Goal: Communication & Community: Share content

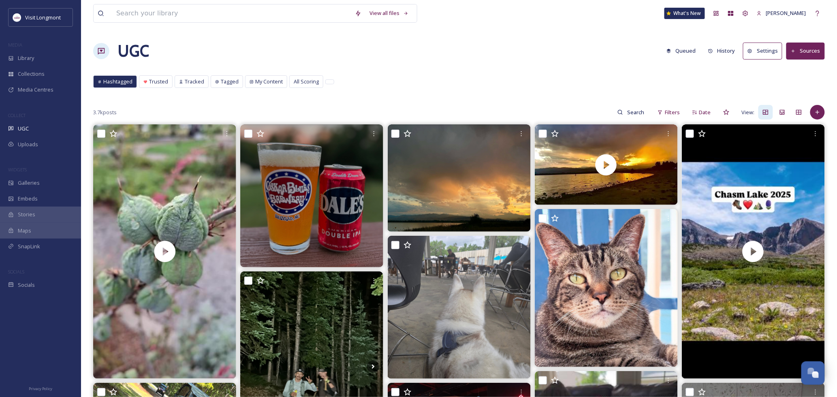
scroll to position [87, 0]
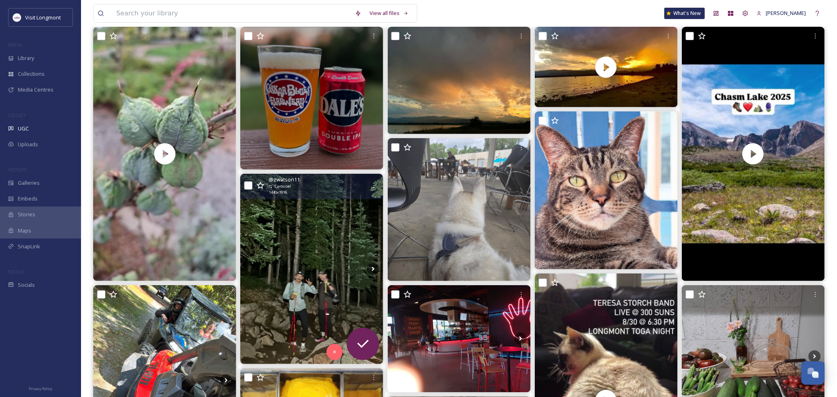
scroll to position [180, 0]
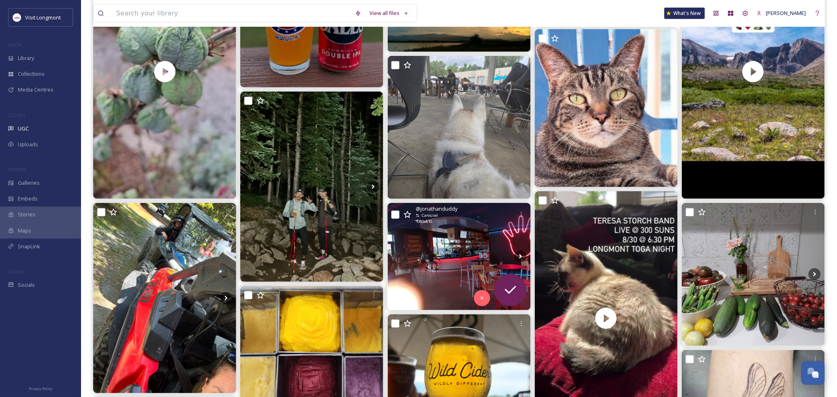
click at [435, 263] on img at bounding box center [459, 256] width 143 height 107
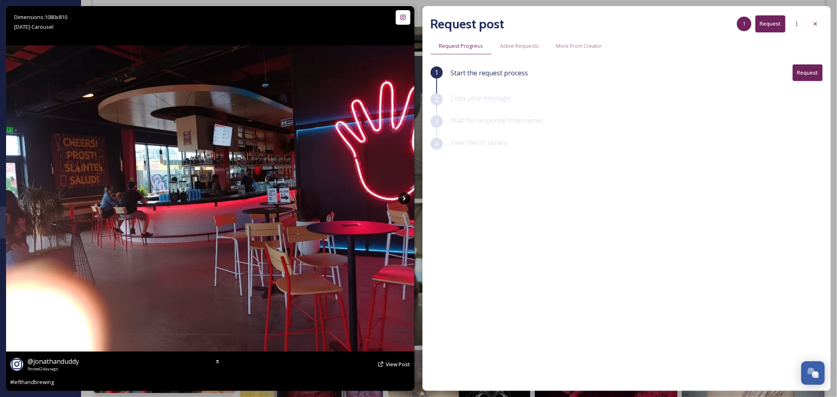
click at [405, 198] on icon at bounding box center [404, 198] width 3 height 4
click at [404, 198] on icon at bounding box center [404, 198] width 3 height 4
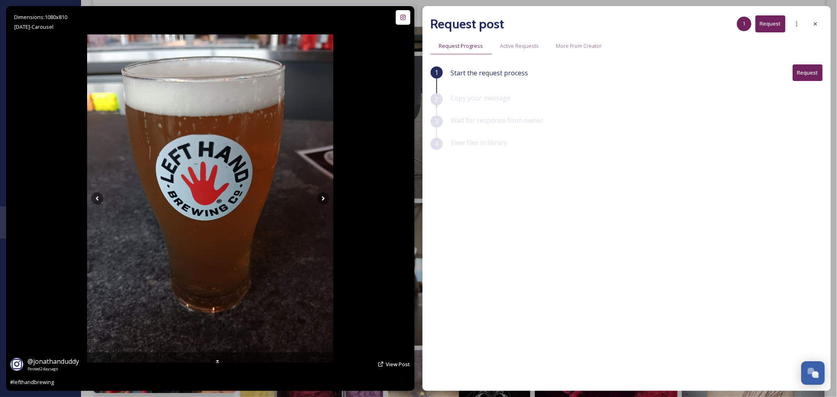
click at [403, 196] on div "Dimensions: 1080 x 810 [DATE] - Carousel @ jonathanduddy Posted [DATE] View Pos…" at bounding box center [210, 198] width 408 height 385
click at [813, 24] on icon at bounding box center [815, 24] width 6 height 6
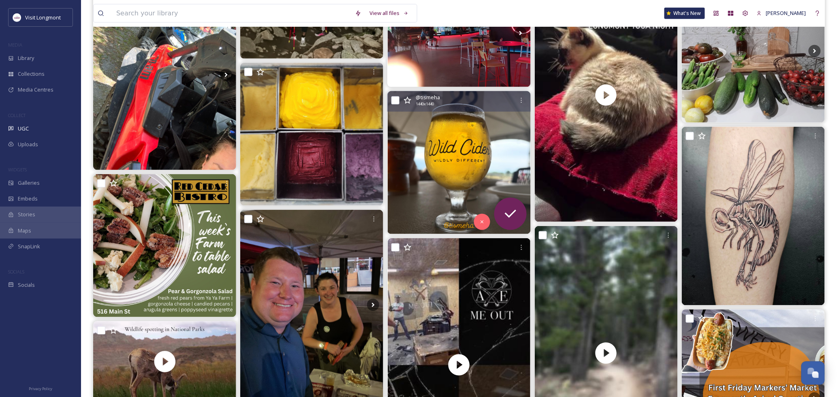
scroll to position [405, 0]
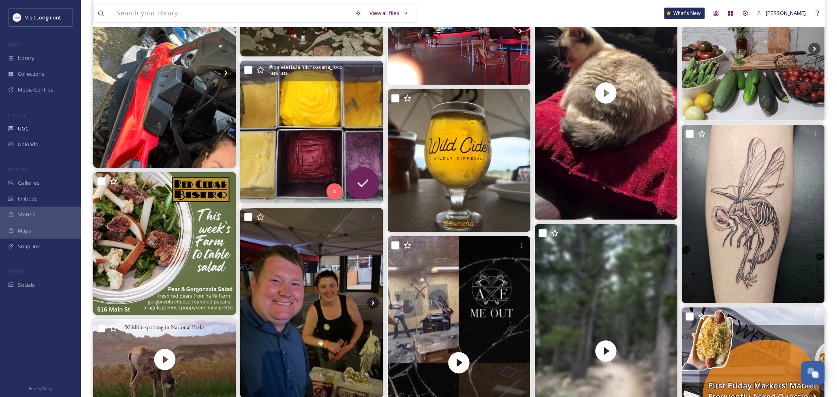
click at [289, 155] on img at bounding box center [311, 132] width 143 height 143
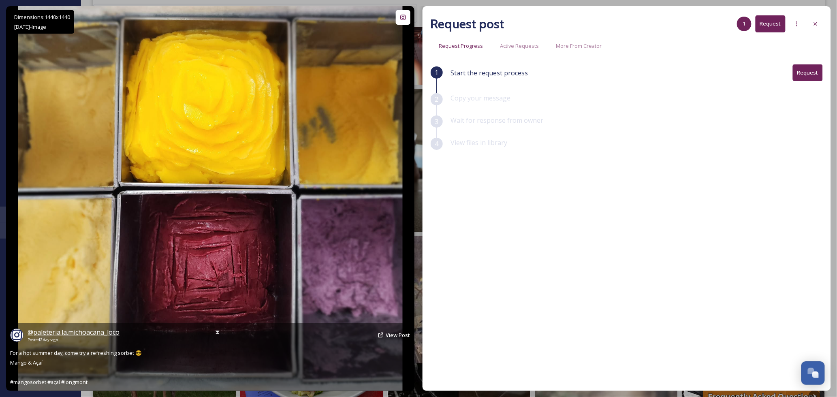
click at [80, 332] on span "@ paleteria.la.michoacana_loco" at bounding box center [74, 332] width 92 height 9
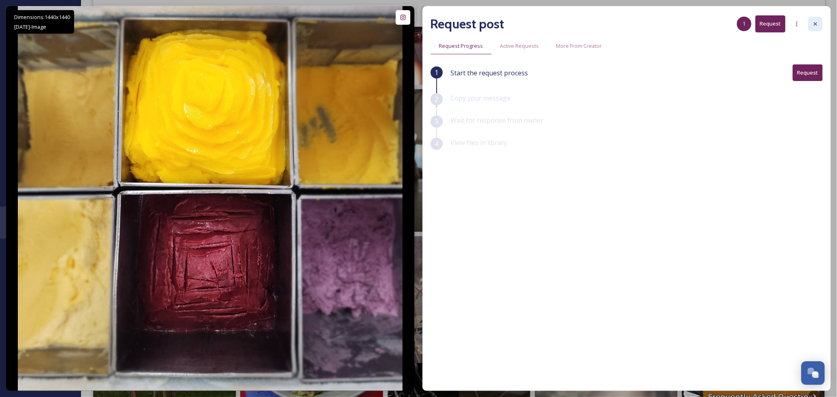
click at [812, 21] on icon at bounding box center [815, 24] width 6 height 6
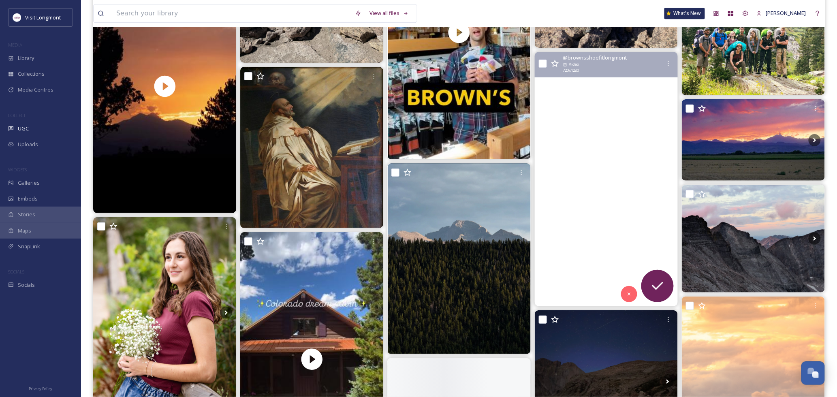
scroll to position [2294, 0]
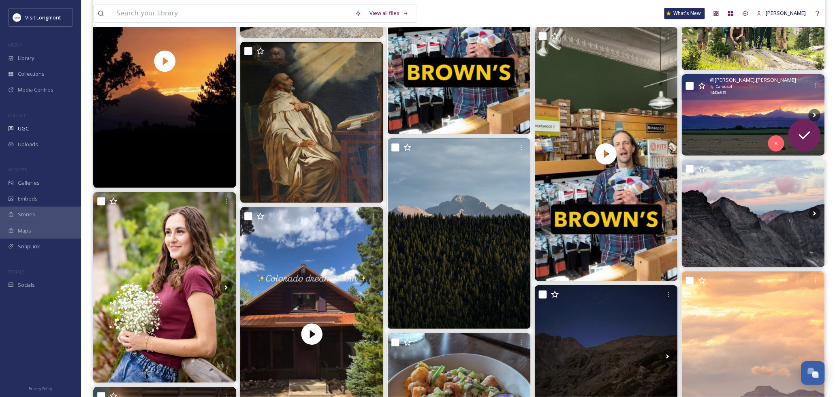
click at [733, 123] on img at bounding box center [753, 114] width 143 height 81
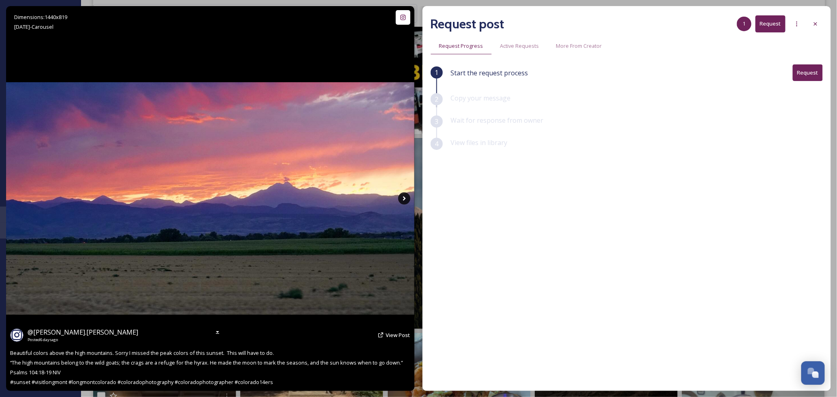
click at [399, 196] on icon at bounding box center [404, 198] width 12 height 12
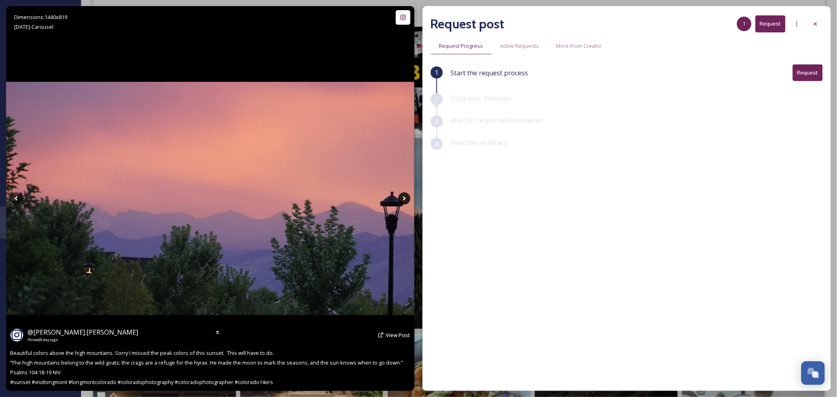
click at [399, 196] on icon at bounding box center [404, 198] width 12 height 12
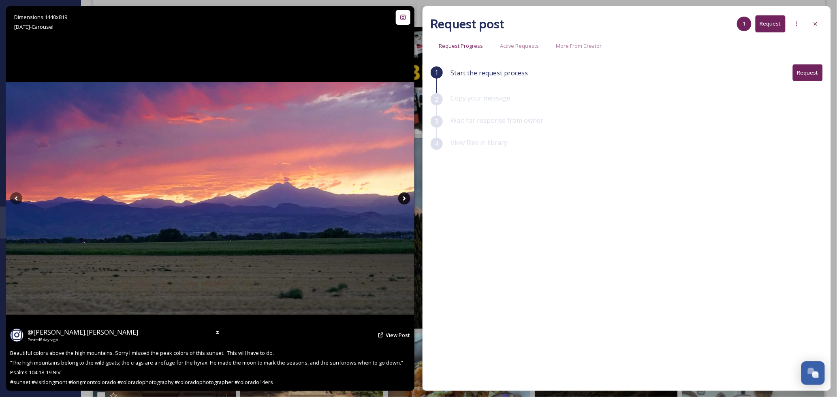
click at [399, 196] on icon at bounding box center [404, 198] width 12 height 12
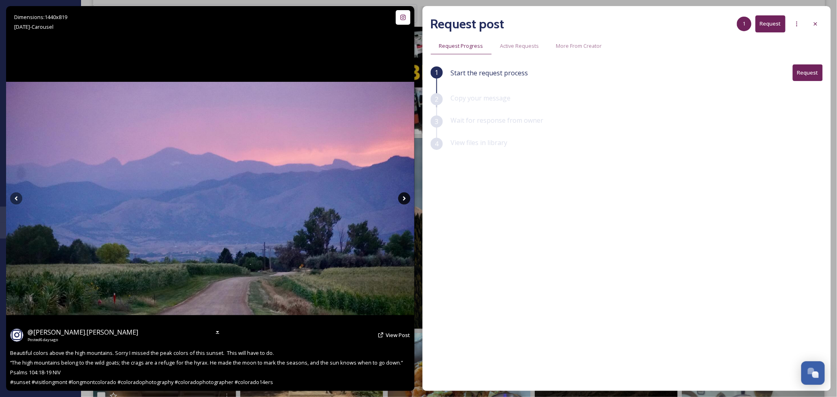
click at [403, 199] on icon at bounding box center [404, 198] width 12 height 12
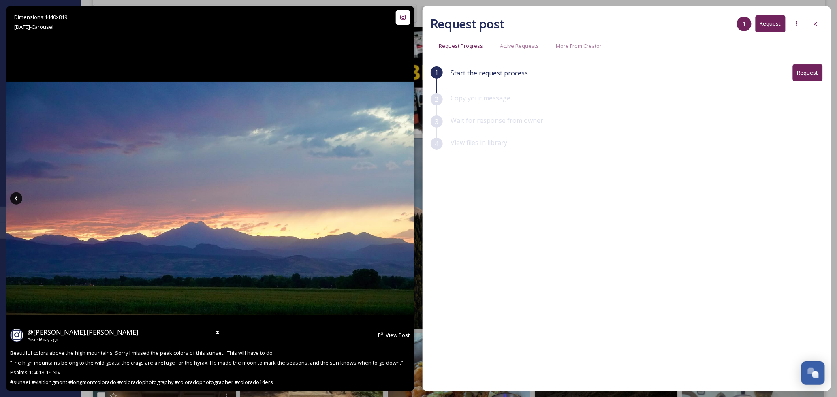
click at [15, 197] on icon at bounding box center [16, 198] width 12 height 12
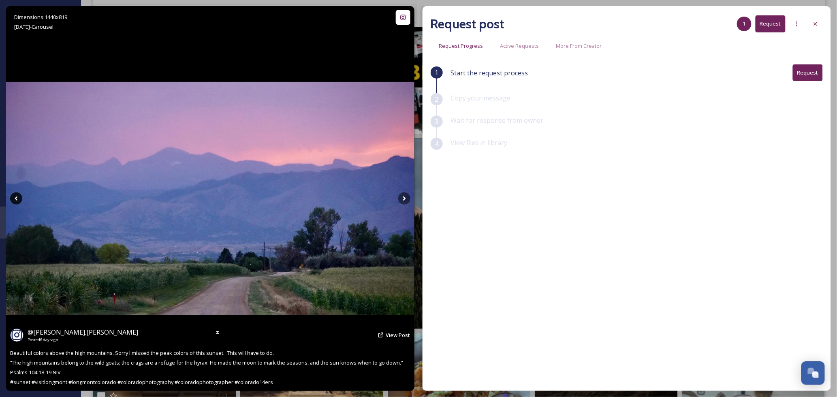
click at [12, 198] on icon at bounding box center [16, 198] width 12 height 12
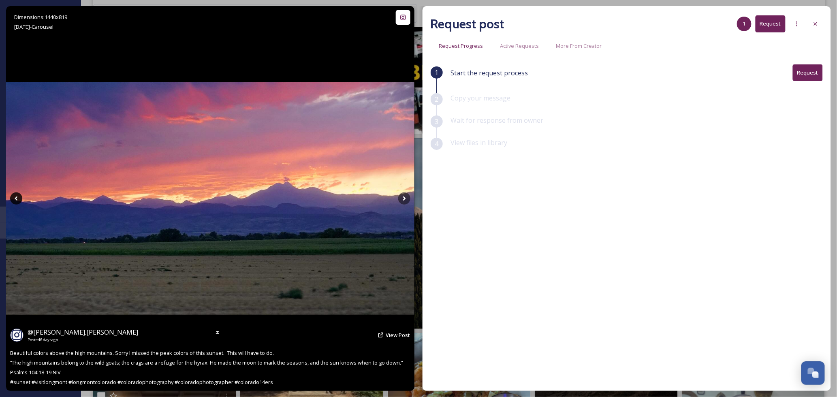
click at [12, 198] on icon at bounding box center [16, 198] width 12 height 12
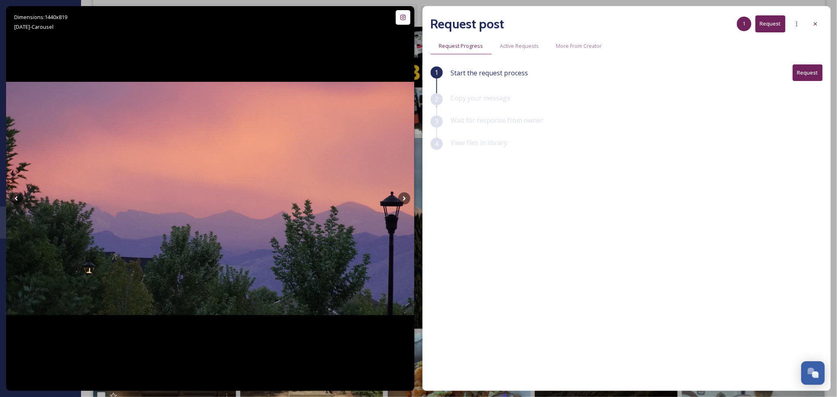
click at [804, 77] on button "Request" at bounding box center [807, 72] width 30 height 17
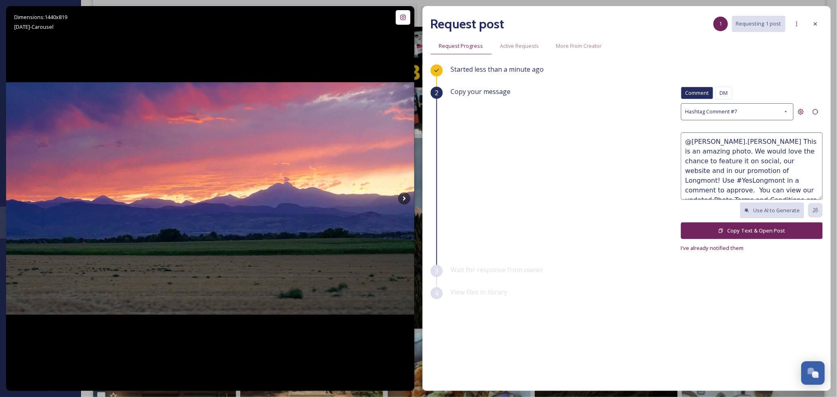
click at [720, 156] on textarea "@[PERSON_NAME].[PERSON_NAME] This is an amazing photo. We would love the chance…" at bounding box center [752, 165] width 142 height 67
click at [721, 231] on icon at bounding box center [720, 230] width 5 height 5
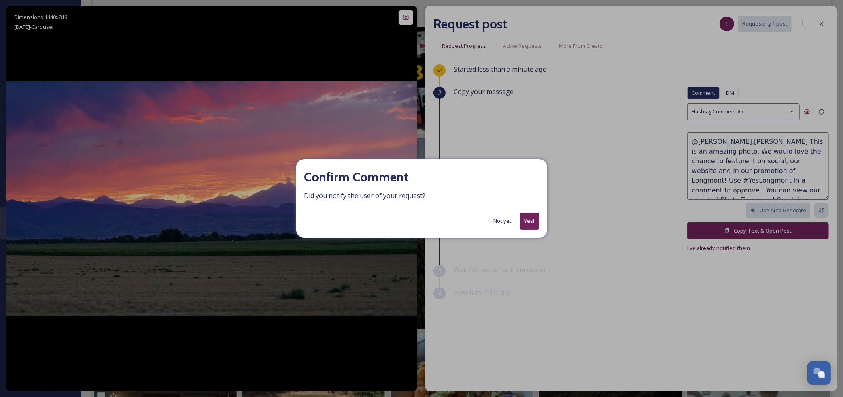
click at [529, 221] on button "Yes!" at bounding box center [529, 221] width 19 height 17
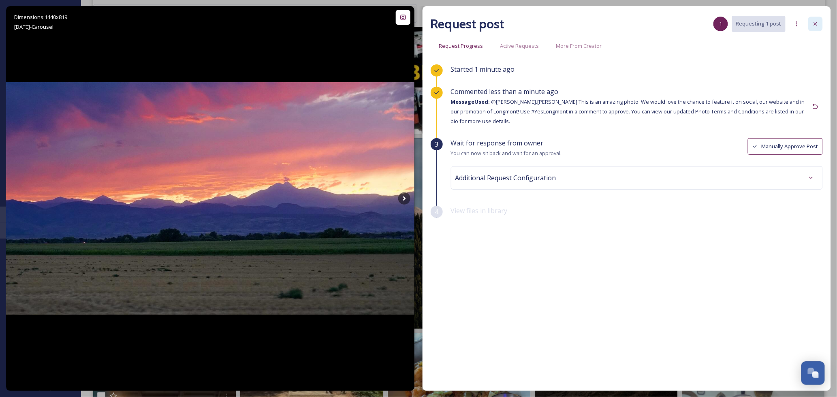
click at [815, 21] on icon at bounding box center [815, 24] width 6 height 6
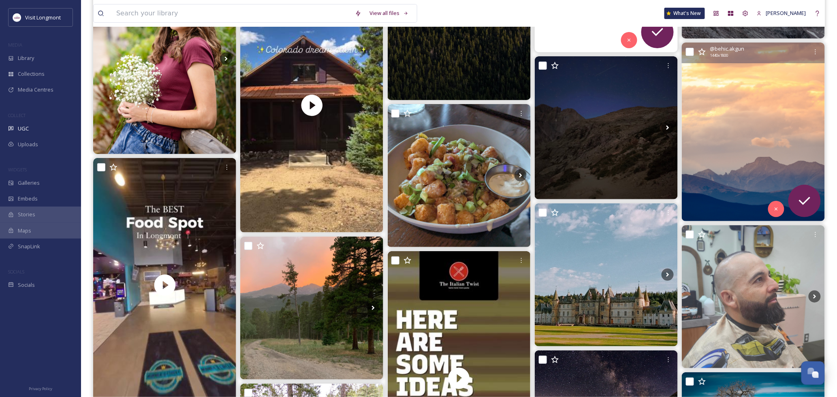
scroll to position [2475, 0]
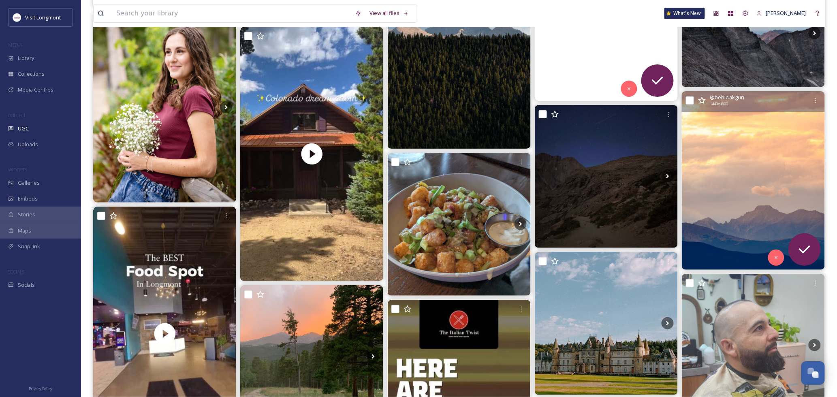
click at [732, 155] on img at bounding box center [753, 180] width 143 height 179
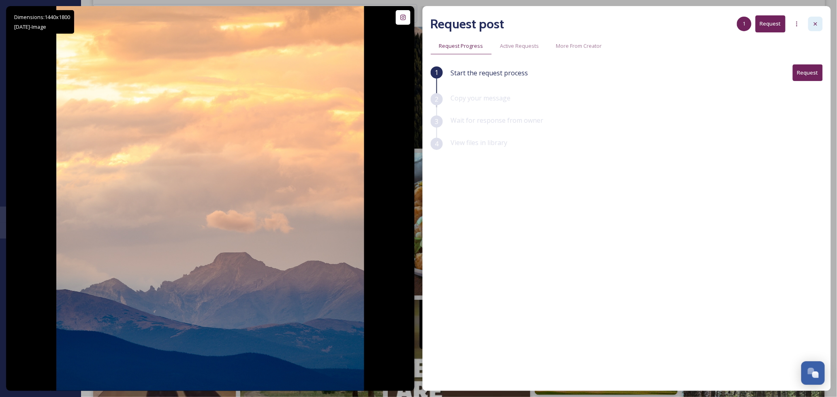
click at [815, 19] on div at bounding box center [815, 24] width 15 height 15
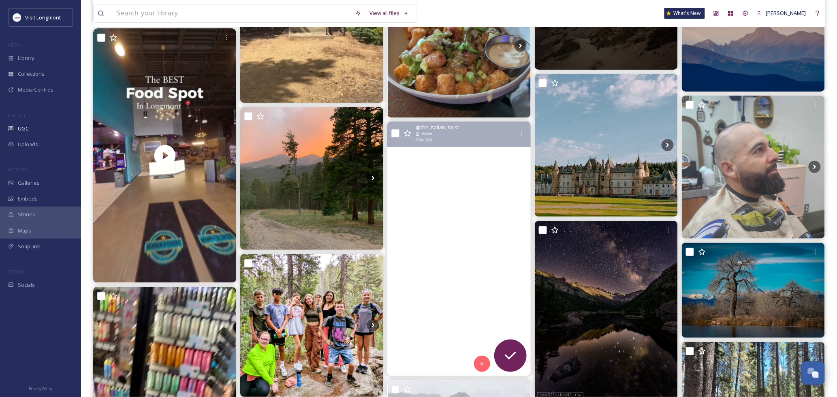
scroll to position [2654, 0]
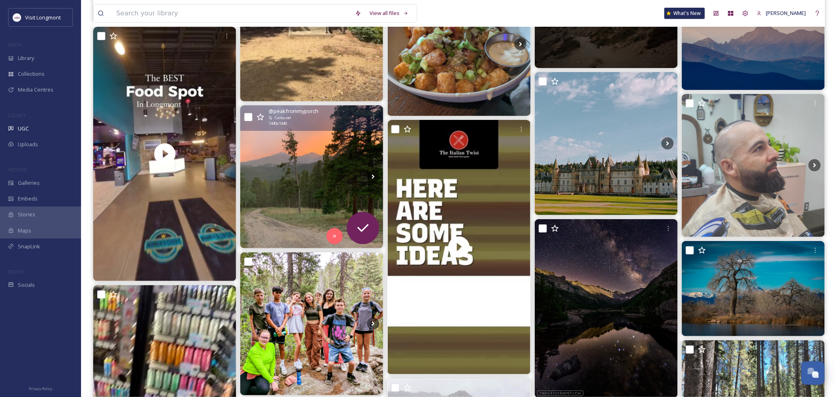
click at [288, 179] on img at bounding box center [311, 176] width 143 height 143
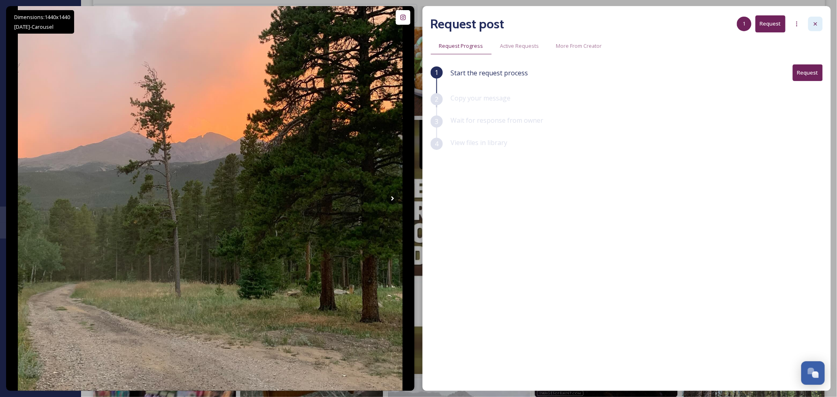
click at [813, 23] on icon at bounding box center [815, 24] width 6 height 6
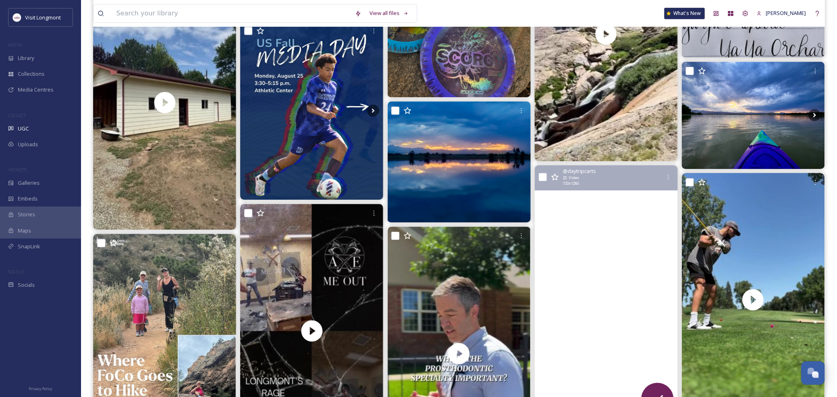
scroll to position [900, 0]
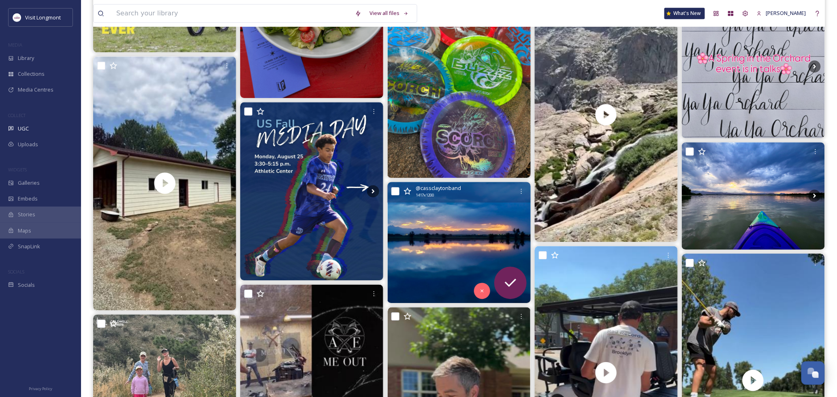
click at [459, 250] on img at bounding box center [459, 242] width 143 height 121
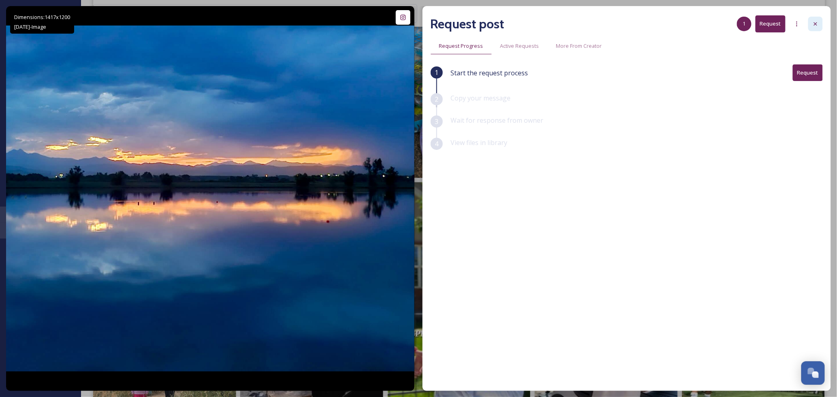
click at [816, 21] on icon at bounding box center [815, 24] width 6 height 6
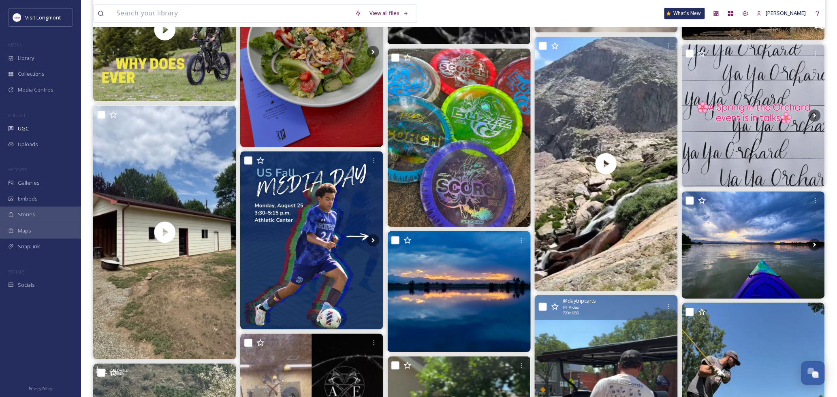
scroll to position [855, 0]
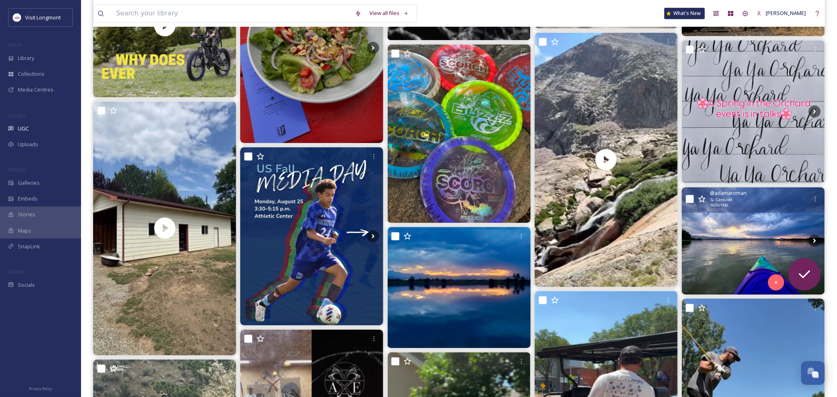
click at [715, 233] on img at bounding box center [753, 240] width 143 height 107
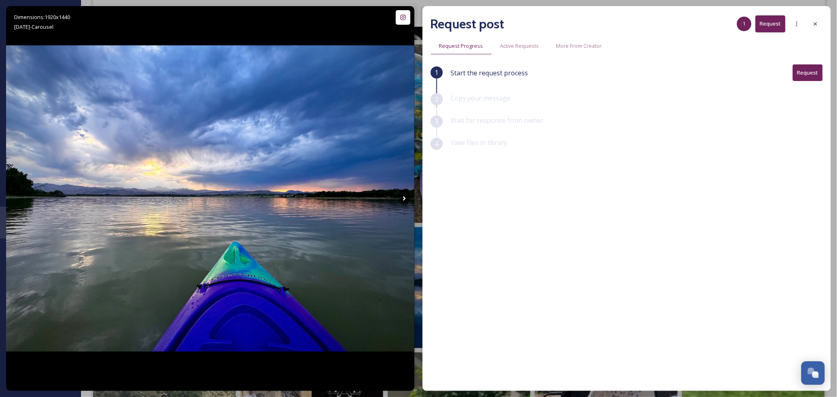
click at [812, 73] on button "Request" at bounding box center [807, 72] width 30 height 17
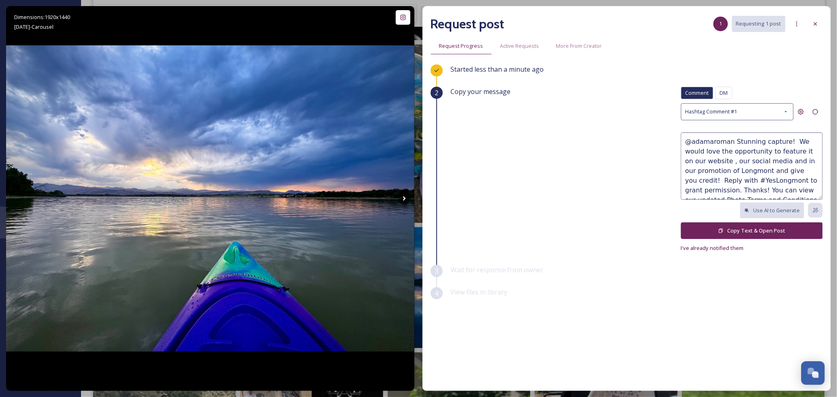
click at [730, 229] on button "Copy Text & Open Post" at bounding box center [752, 230] width 142 height 17
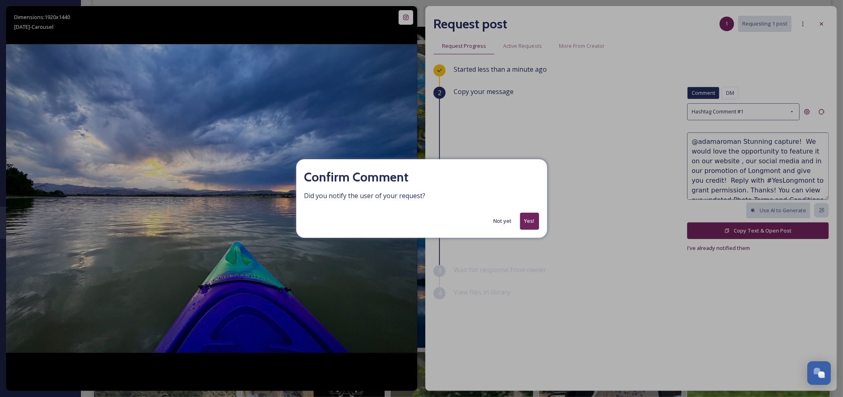
click at [528, 221] on button "Yes!" at bounding box center [529, 221] width 19 height 17
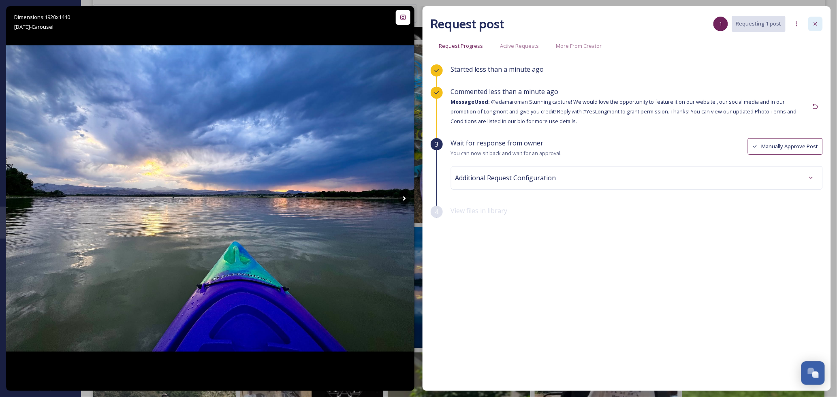
click at [818, 22] on icon at bounding box center [815, 24] width 6 height 6
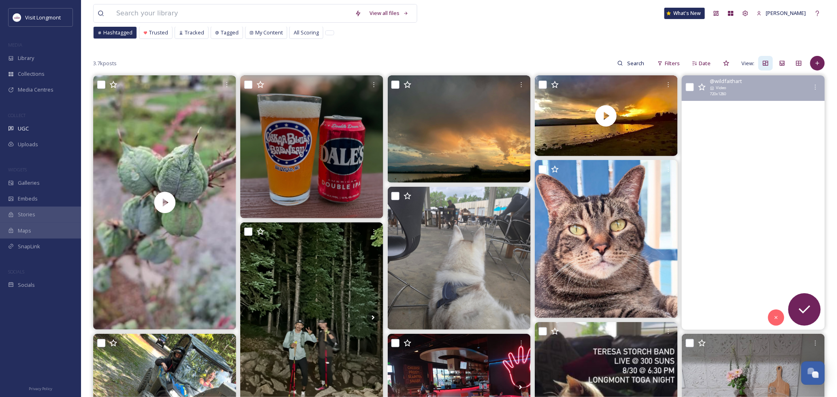
scroll to position [45, 0]
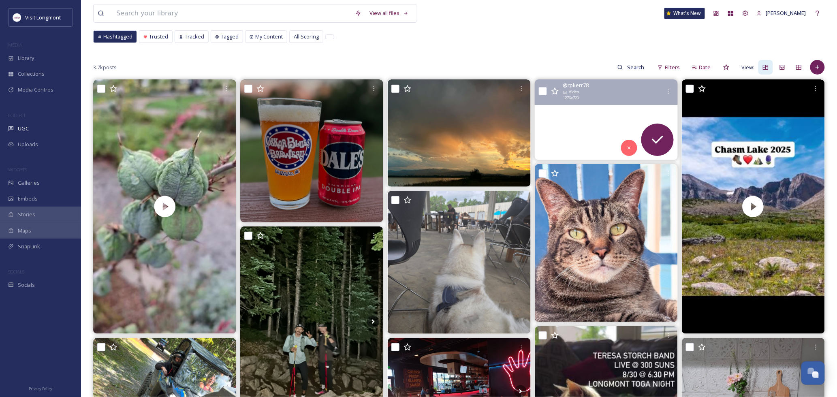
click at [576, 136] on video "Summer sights, sounds, shorelines, sunset, symphony, strolls…life is good. #pet…" at bounding box center [606, 119] width 143 height 81
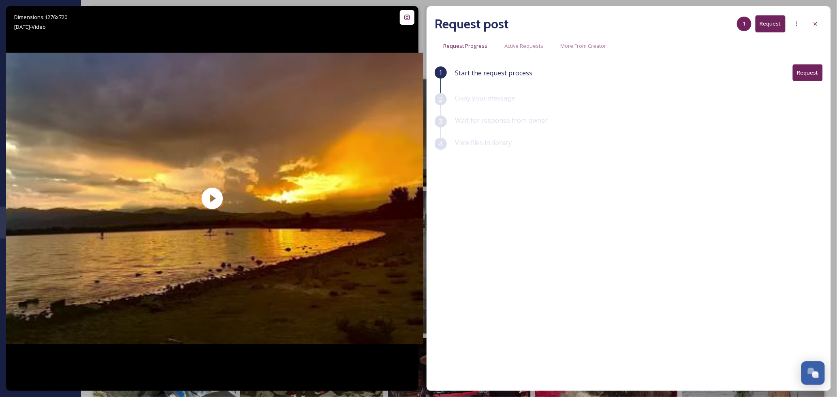
click at [807, 76] on button "Request" at bounding box center [807, 72] width 30 height 17
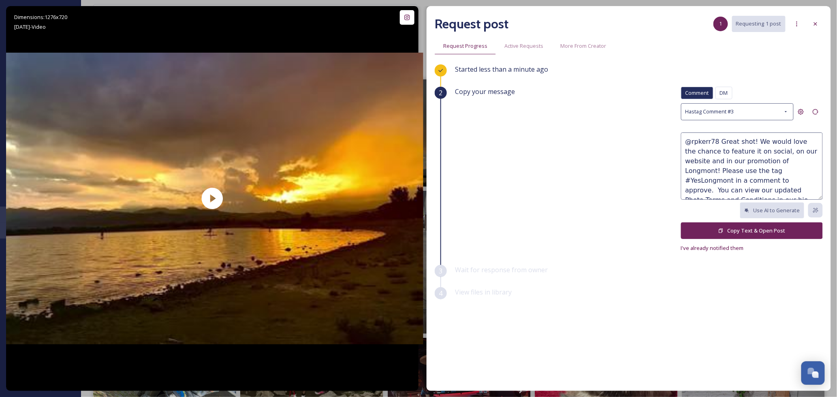
click at [733, 229] on button "Copy Text & Open Post" at bounding box center [752, 230] width 142 height 17
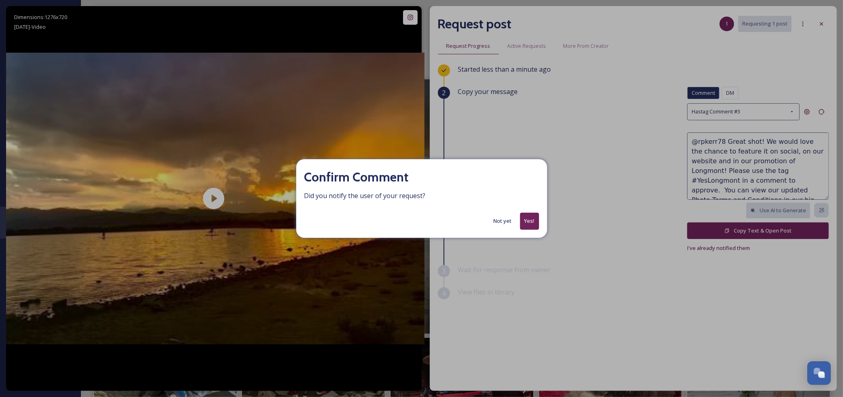
click at [532, 224] on button "Yes!" at bounding box center [529, 221] width 19 height 17
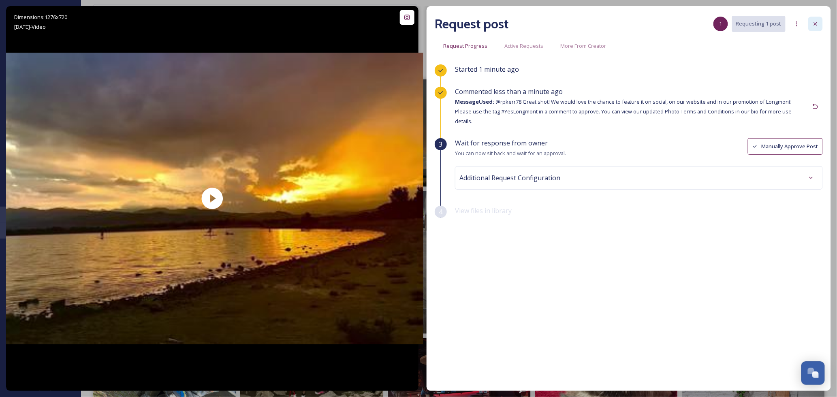
click at [814, 25] on icon at bounding box center [815, 23] width 3 height 3
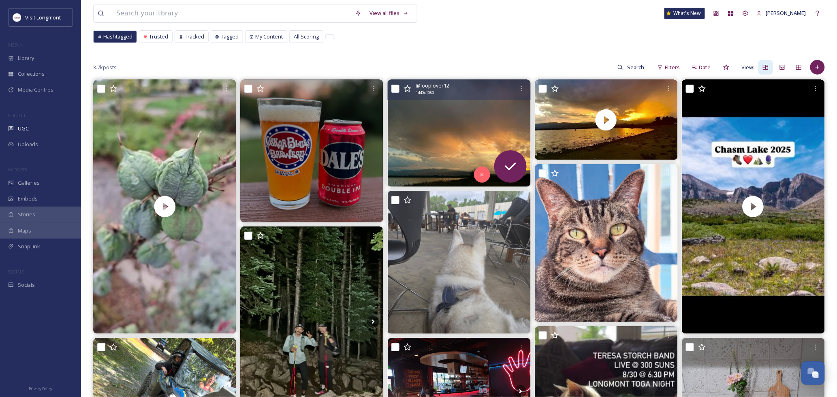
click at [425, 132] on img at bounding box center [459, 132] width 143 height 107
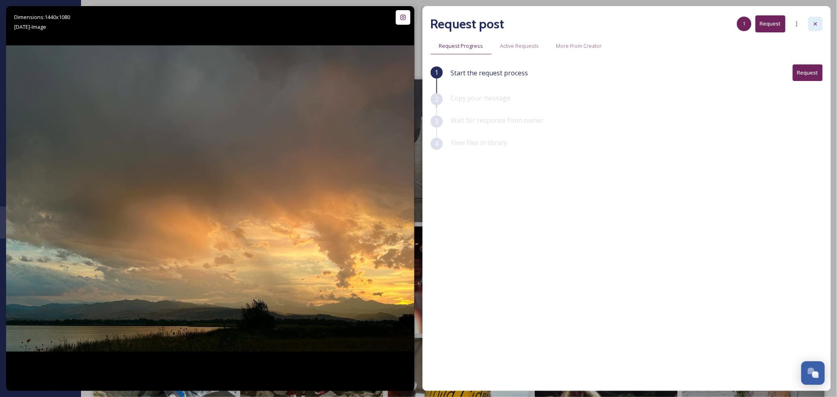
click at [811, 19] on div at bounding box center [815, 24] width 15 height 15
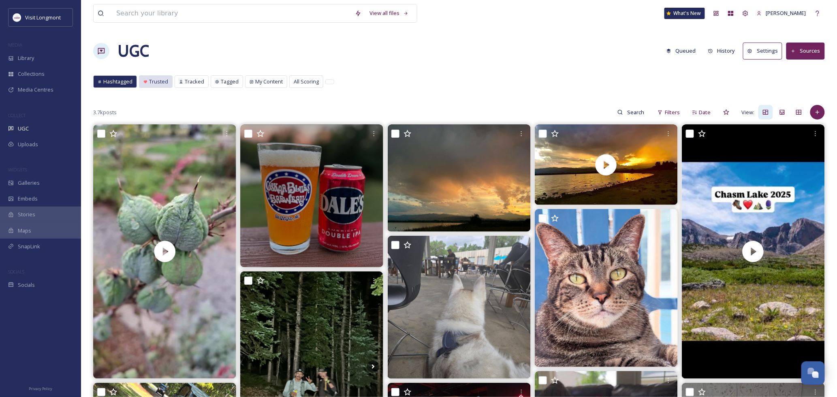
click at [158, 83] on span "Trusted" at bounding box center [158, 82] width 19 height 8
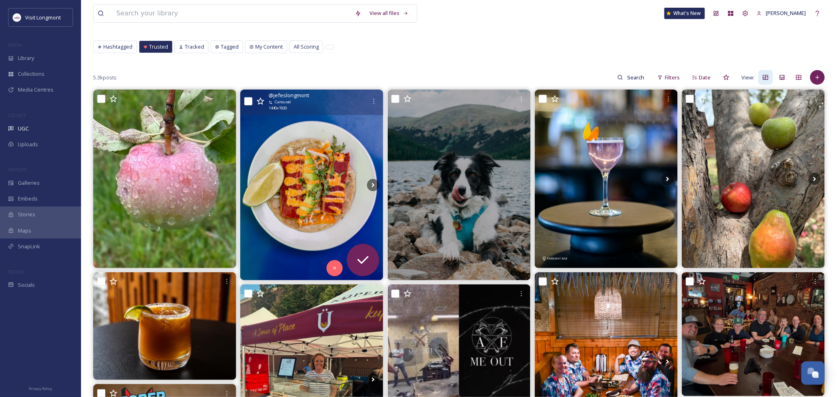
scroll to position [45, 0]
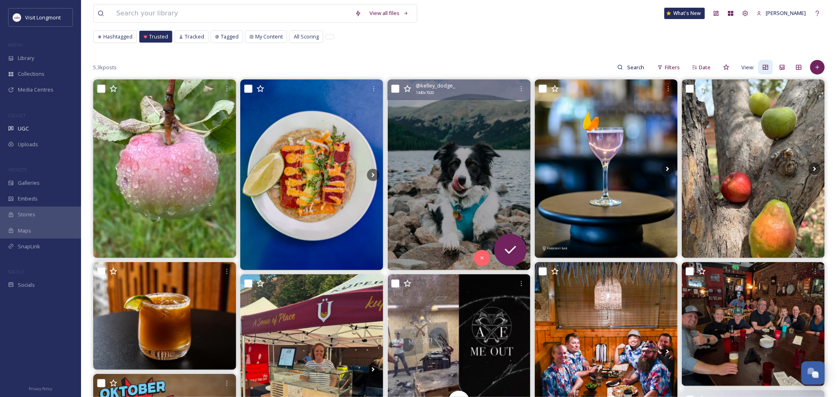
click at [455, 188] on img at bounding box center [459, 174] width 143 height 191
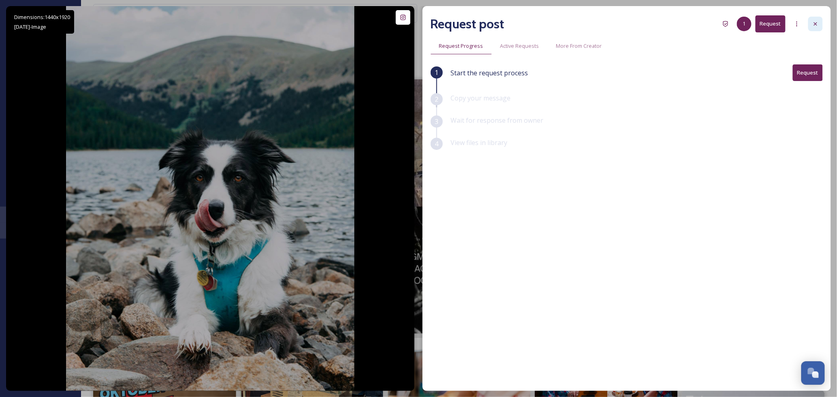
click at [811, 26] on div at bounding box center [815, 24] width 15 height 15
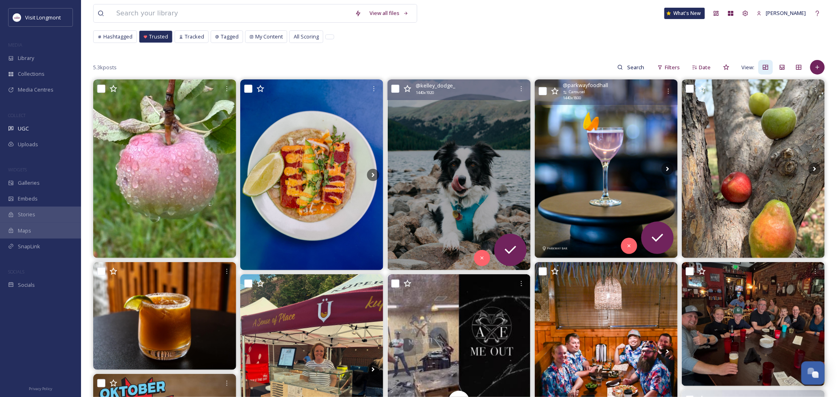
click at [594, 179] on img at bounding box center [606, 168] width 143 height 179
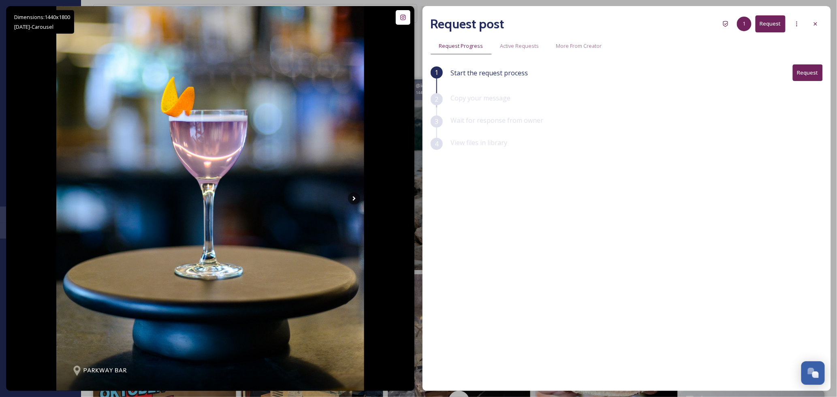
click at [808, 72] on button "Request" at bounding box center [807, 72] width 30 height 17
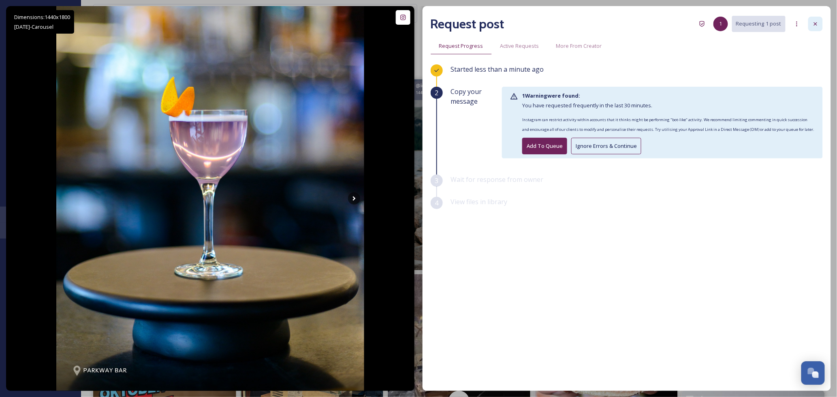
click at [814, 22] on icon at bounding box center [815, 24] width 6 height 6
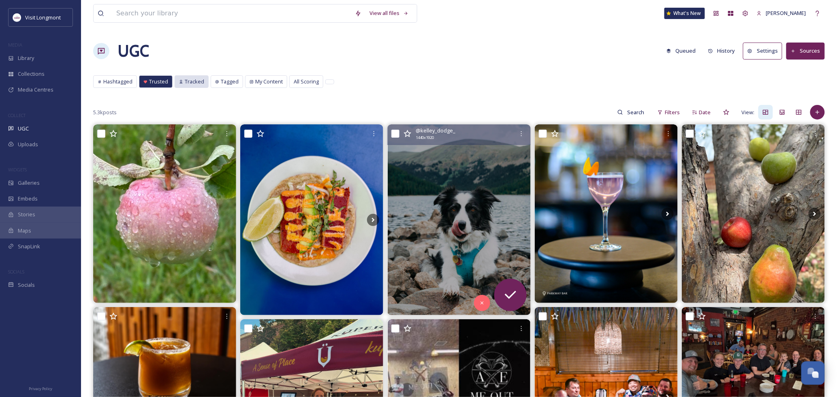
click at [180, 80] on icon at bounding box center [181, 82] width 4 height 4
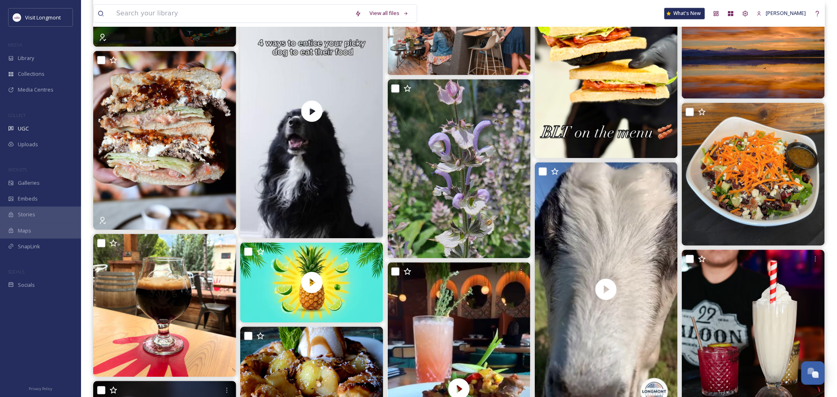
scroll to position [540, 0]
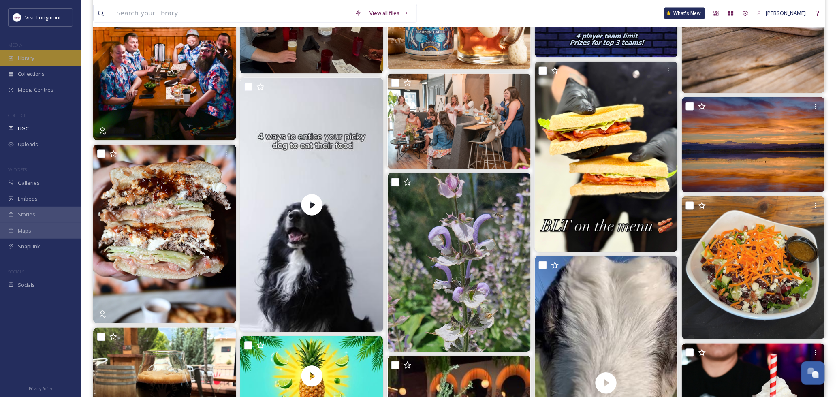
click at [26, 55] on span "Library" at bounding box center [26, 58] width 16 height 8
